Goal: Check status

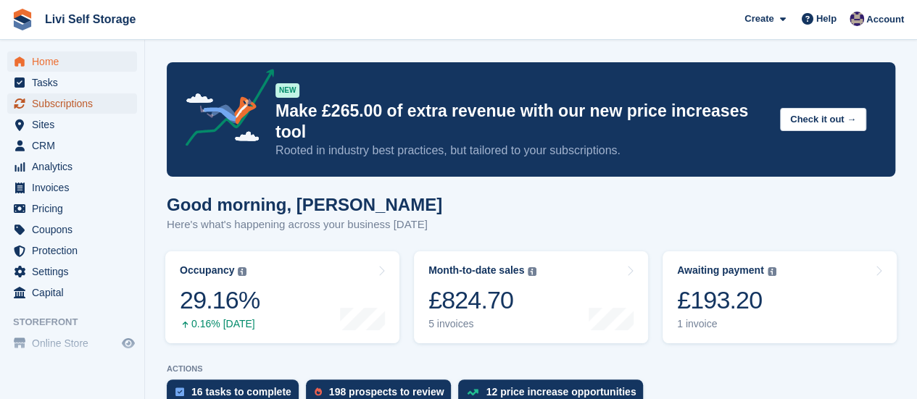
click at [64, 109] on span "Subscriptions" at bounding box center [75, 104] width 87 height 20
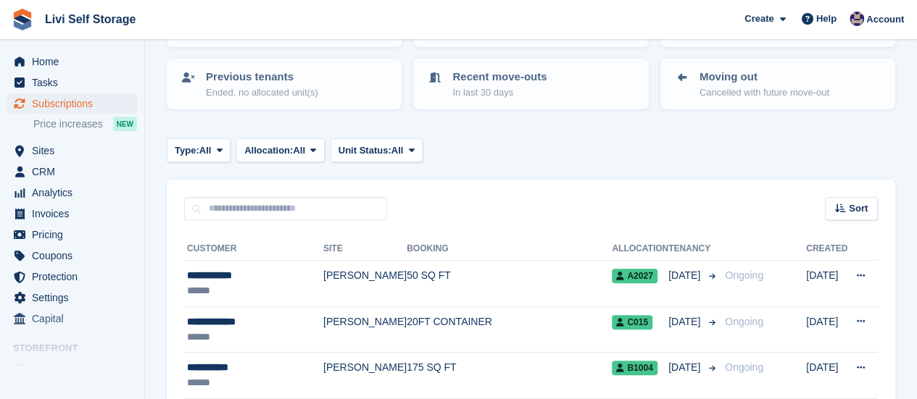
scroll to position [145, 0]
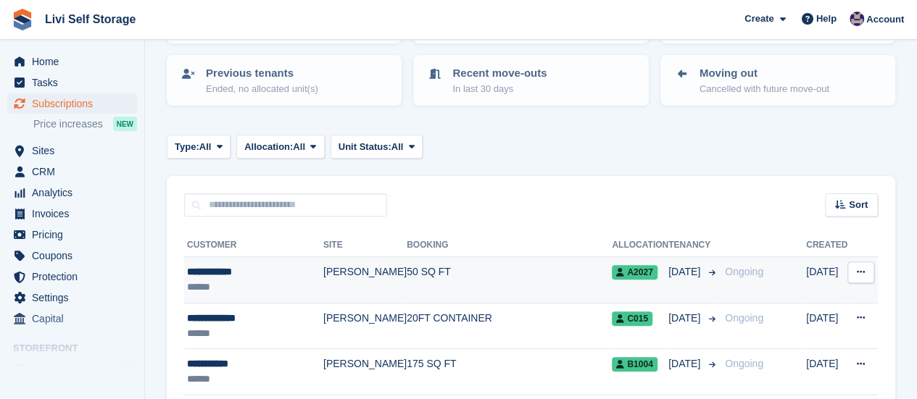
click at [236, 273] on div "**********" at bounding box center [255, 272] width 136 height 15
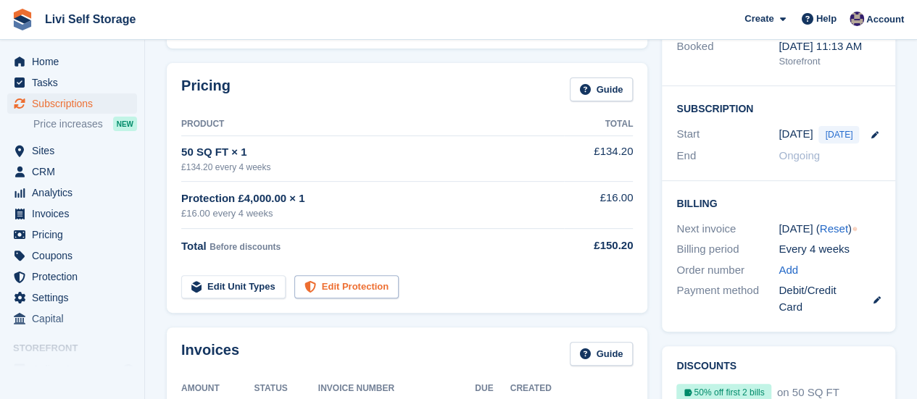
scroll to position [72, 0]
